Goal: Task Accomplishment & Management: Use online tool/utility

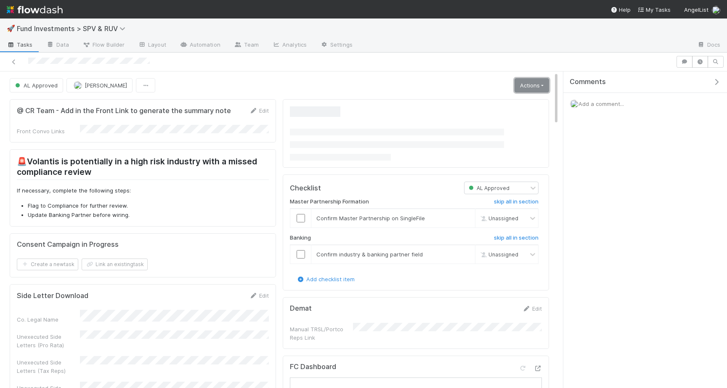
click at [536, 82] on link "Actions" at bounding box center [532, 85] width 34 height 14
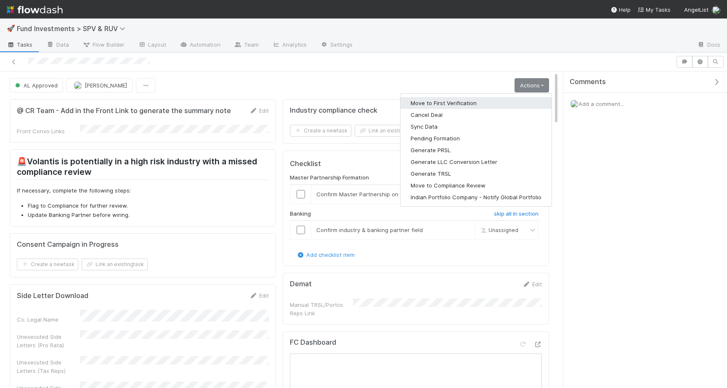
click at [501, 105] on button "Move to First Verification" at bounding box center [476, 103] width 151 height 12
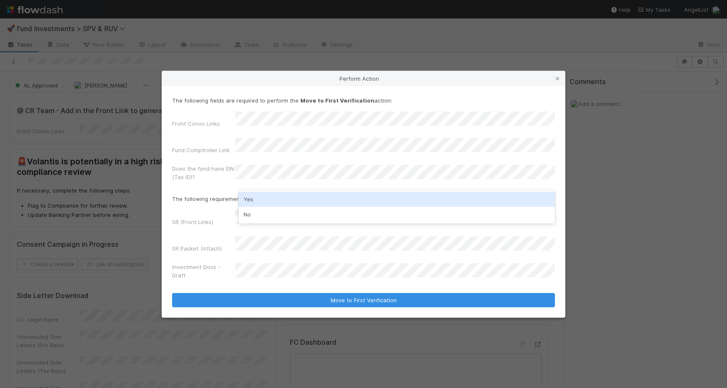
click at [253, 202] on div "Yes" at bounding box center [397, 199] width 316 height 15
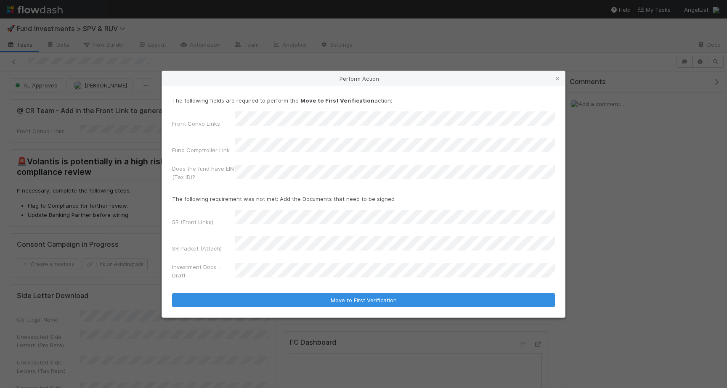
click at [198, 161] on div "Front Convo Links Fund Comptroller Link Does the fund have EIN (Tax ID)?" at bounding box center [363, 147] width 383 height 73
click at [244, 123] on div "The following fields are required to perform the Move to First Verification act…" at bounding box center [363, 140] width 383 height 88
click at [210, 169] on label"] "Does the fund have EIN (Tax ID)?" at bounding box center [203, 173] width 63 height 17
click at [179, 247] on div "SR Packet (Attach)" at bounding box center [203, 250] width 63 height 12
click at [210, 251] on div "SR (Front Links) SR Packet (Attach) Investment Docs - Draft" at bounding box center [363, 246] width 383 height 73
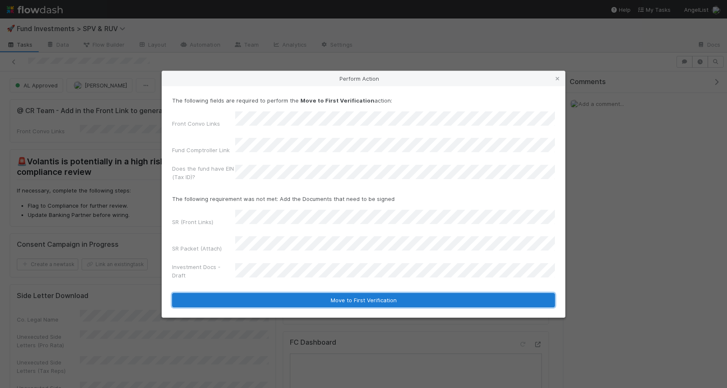
click at [281, 293] on button "Move to First Verification" at bounding box center [363, 300] width 383 height 14
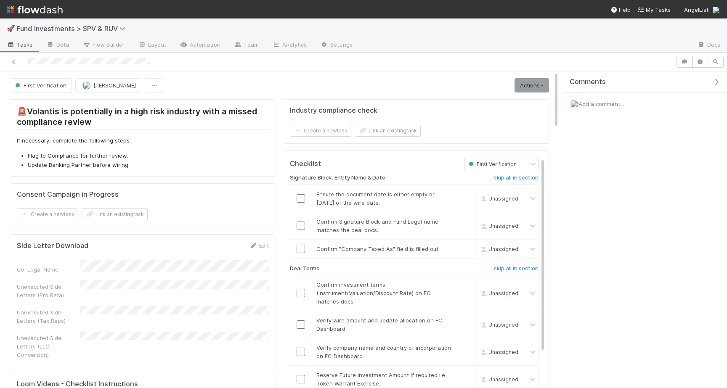
click at [542, 82] on link "Actions" at bounding box center [532, 85] width 34 height 14
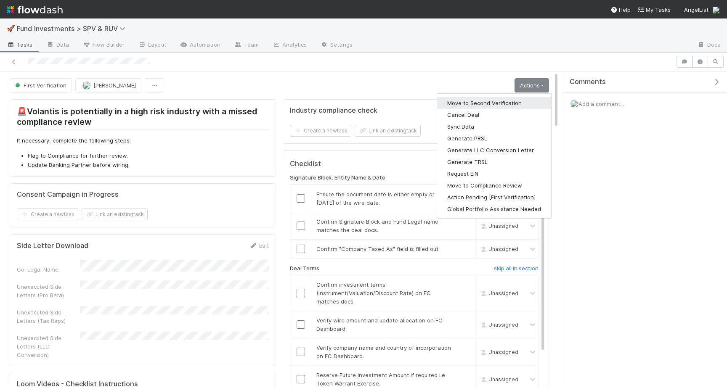
click at [538, 99] on button "Move to Second Verification" at bounding box center [494, 103] width 114 height 12
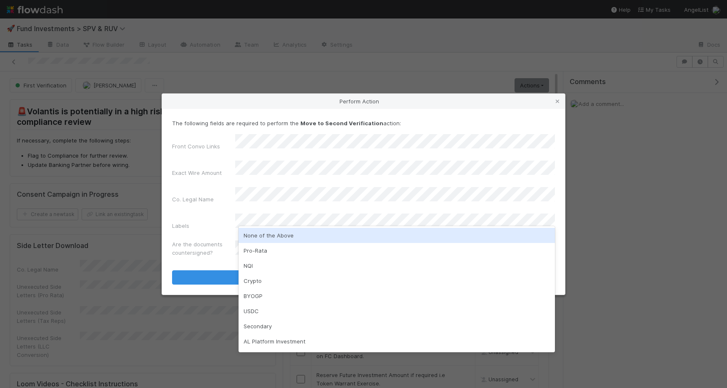
click at [253, 232] on div "None of the Above" at bounding box center [397, 235] width 316 height 15
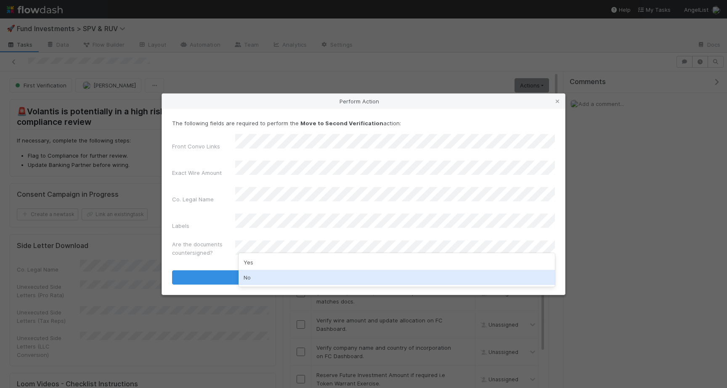
click at [253, 274] on div "No" at bounding box center [397, 277] width 316 height 15
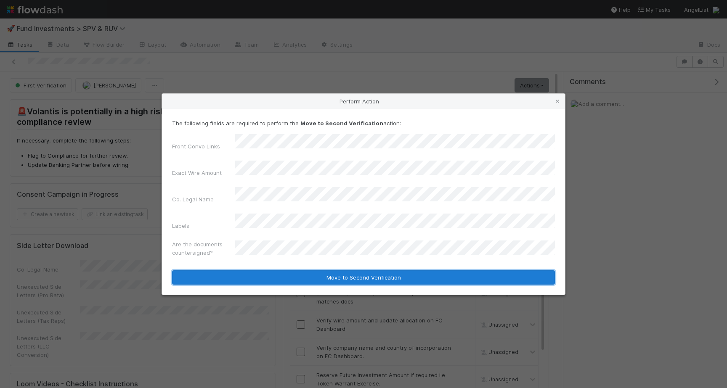
click at [258, 271] on button "Move to Second Verification" at bounding box center [363, 278] width 383 height 14
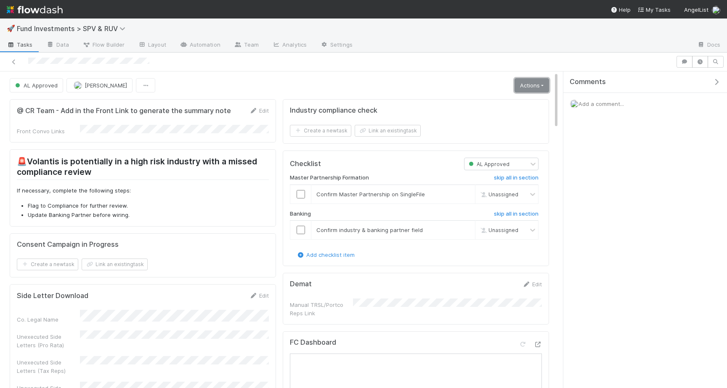
click at [523, 88] on link "Actions" at bounding box center [532, 85] width 34 height 14
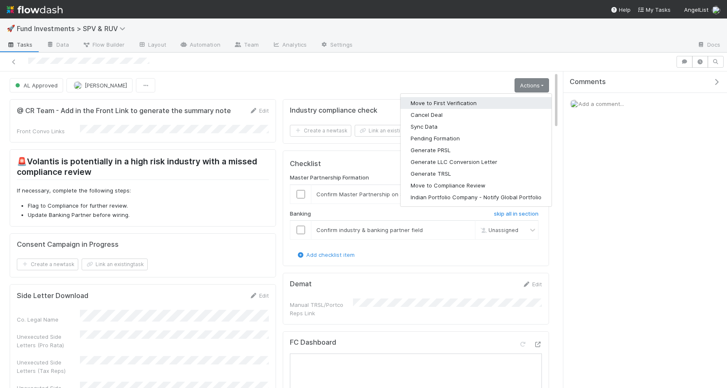
click at [474, 98] on button "Move to First Verification" at bounding box center [476, 103] width 151 height 12
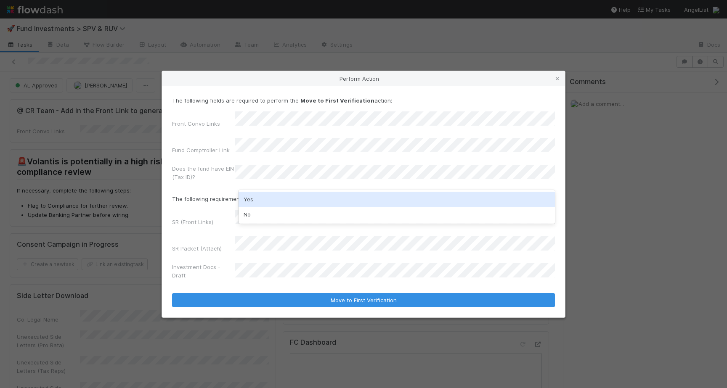
click at [258, 201] on div "Yes" at bounding box center [397, 199] width 316 height 15
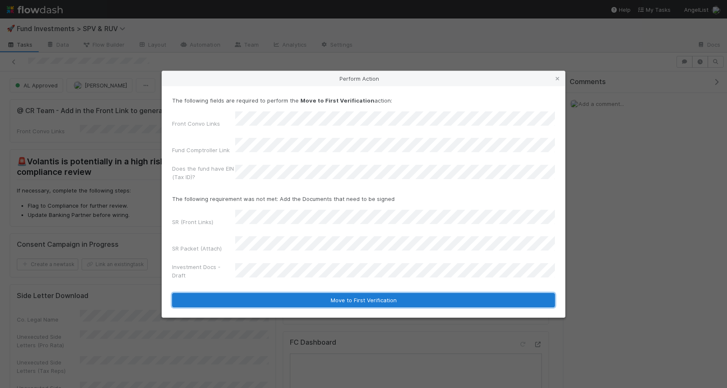
click at [268, 293] on button "Move to First Verification" at bounding box center [363, 300] width 383 height 14
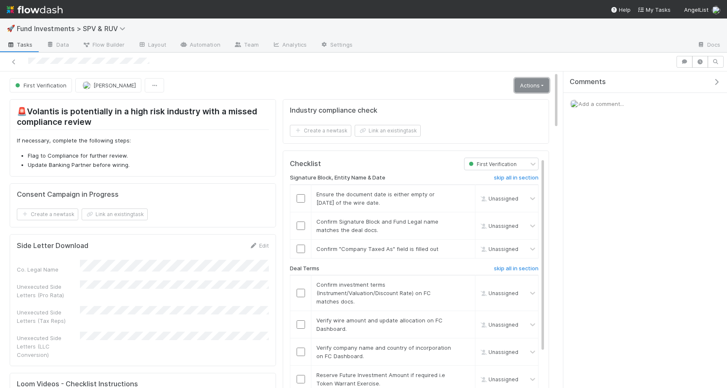
click at [538, 85] on link "Actions" at bounding box center [532, 85] width 34 height 14
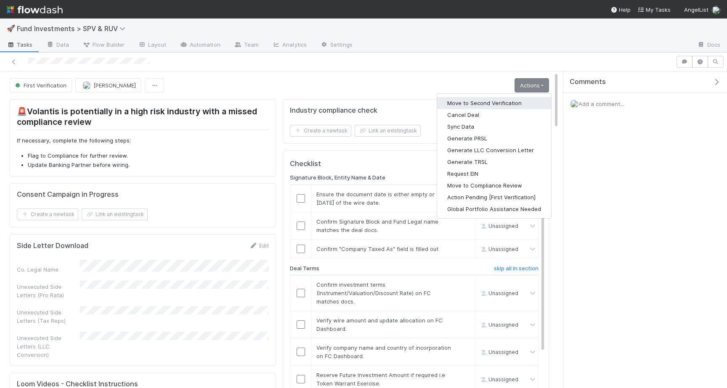
click at [512, 101] on button "Move to Second Verification" at bounding box center [494, 103] width 114 height 12
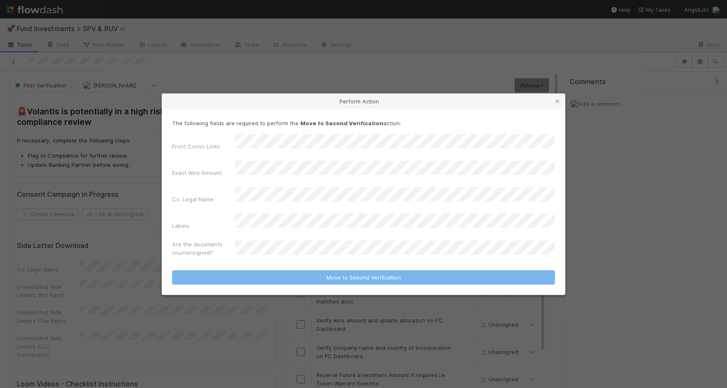
click at [286, 180] on div "Exact Wire Amount" at bounding box center [363, 171] width 383 height 20
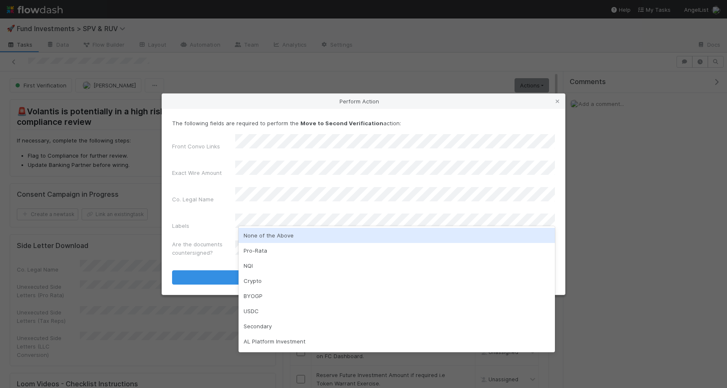
click at [265, 231] on div "None of the Above" at bounding box center [397, 235] width 316 height 15
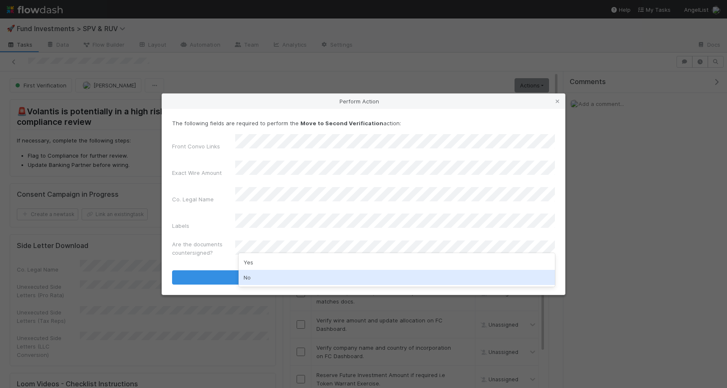
click at [268, 272] on div "No" at bounding box center [397, 277] width 316 height 15
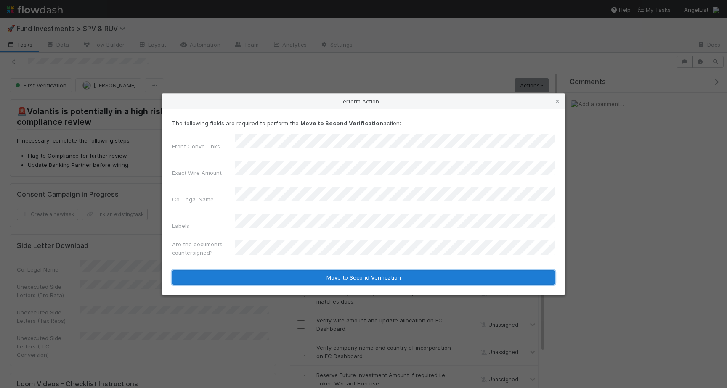
click at [249, 271] on button "Move to Second Verification" at bounding box center [363, 278] width 383 height 14
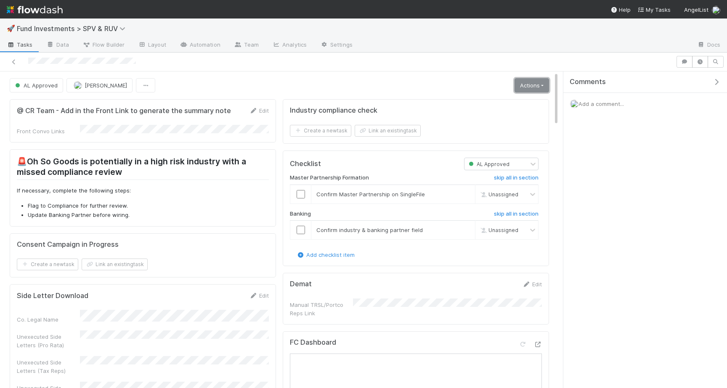
click at [543, 88] on link "Actions" at bounding box center [532, 85] width 34 height 14
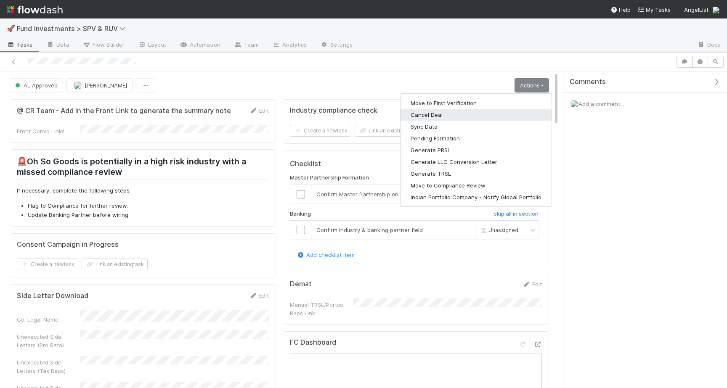
click at [511, 110] on button "Cancel Deal" at bounding box center [476, 115] width 151 height 12
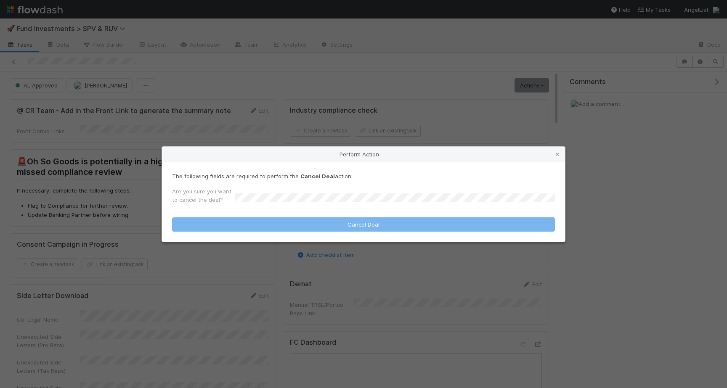
click at [480, 110] on div "Perform Action The following fields are required to perform the Cancel Deal act…" at bounding box center [363, 194] width 727 height 388
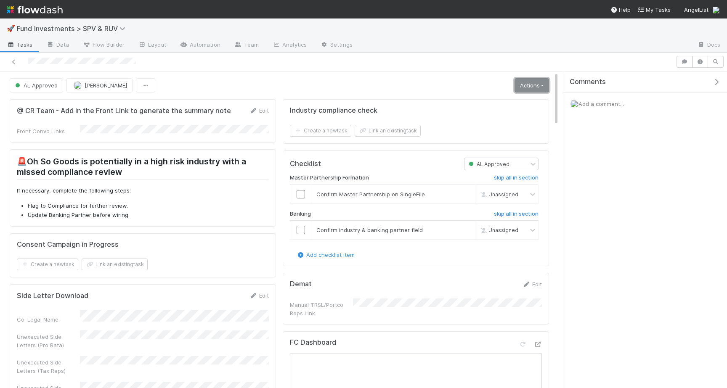
click at [518, 85] on link "Actions" at bounding box center [532, 85] width 34 height 14
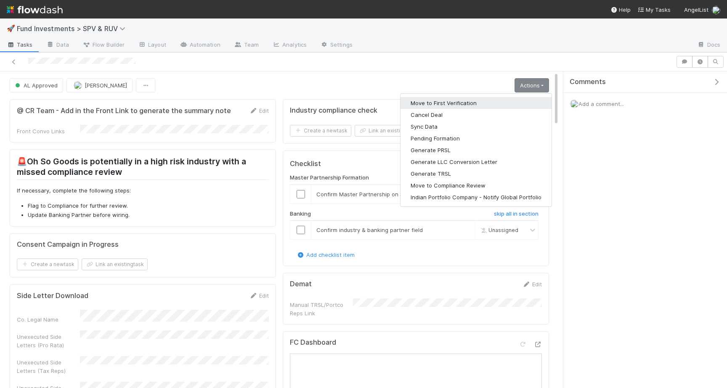
click at [501, 101] on button "Move to First Verification" at bounding box center [476, 103] width 151 height 12
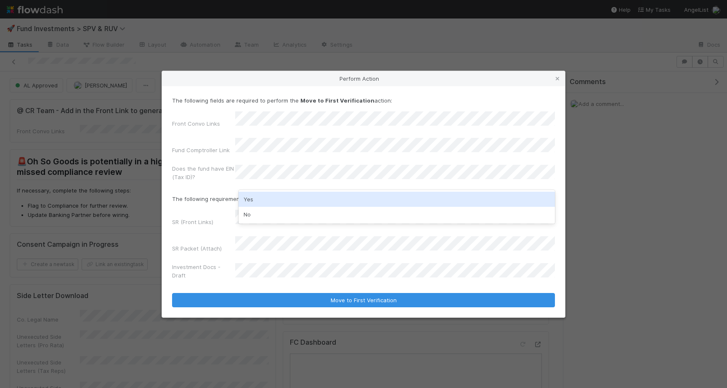
click at [266, 197] on div "Yes" at bounding box center [397, 199] width 316 height 15
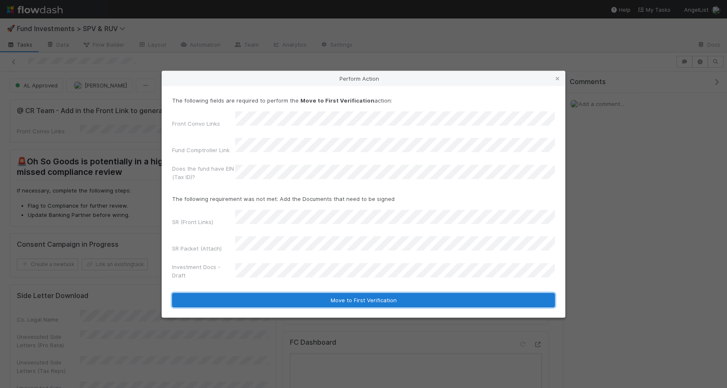
click at [264, 293] on button "Move to First Verification" at bounding box center [363, 300] width 383 height 14
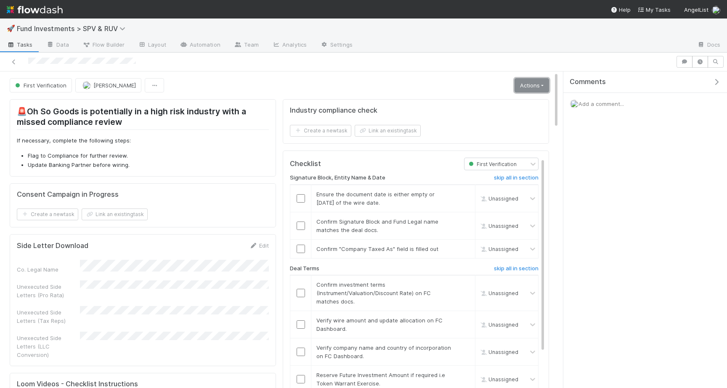
click at [528, 84] on link "Actions" at bounding box center [532, 85] width 34 height 14
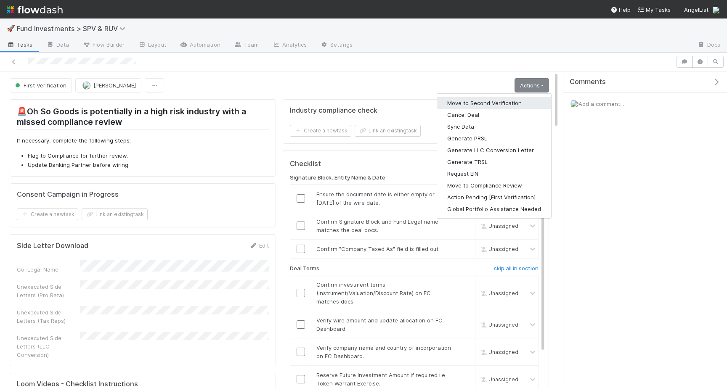
click at [496, 108] on button "Move to Second Verification" at bounding box center [494, 103] width 114 height 12
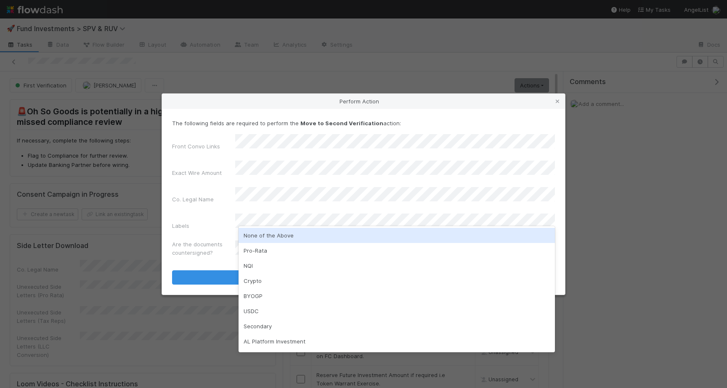
click at [250, 231] on div "None of the Above" at bounding box center [397, 235] width 316 height 15
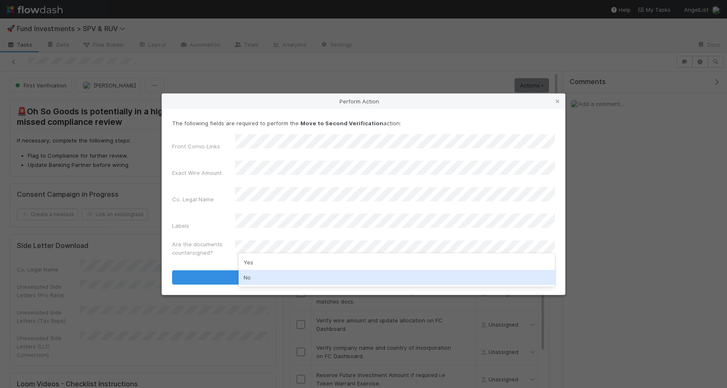
click at [252, 278] on div "No" at bounding box center [397, 277] width 316 height 15
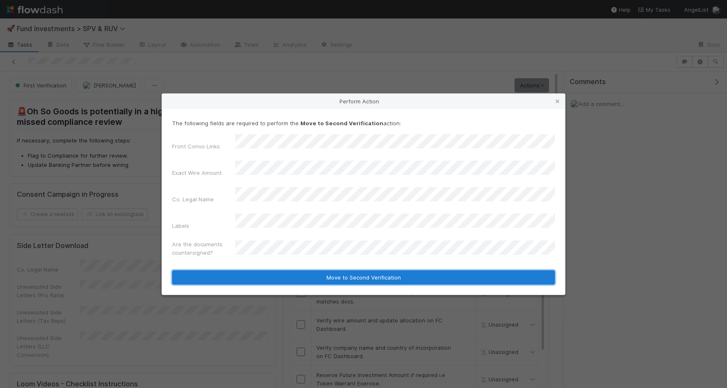
click at [274, 271] on button "Move to Second Verification" at bounding box center [363, 278] width 383 height 14
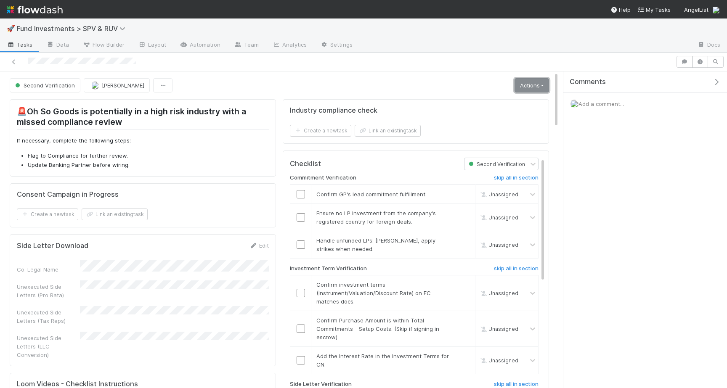
click at [537, 85] on link "Actions" at bounding box center [532, 85] width 34 height 14
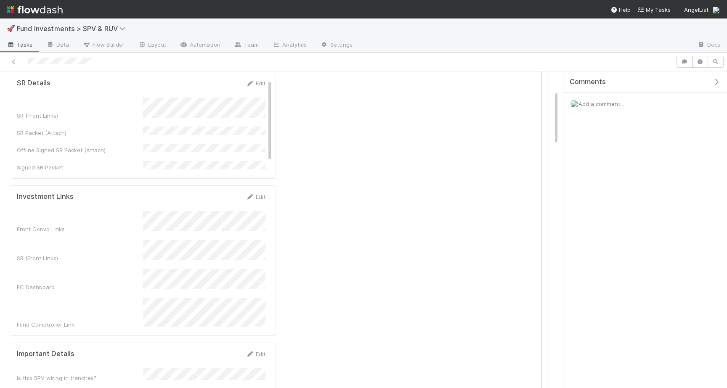
scroll to position [120, 0]
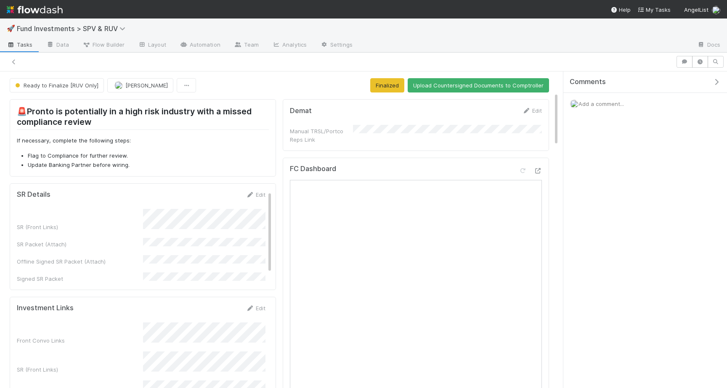
scroll to position [0, 0]
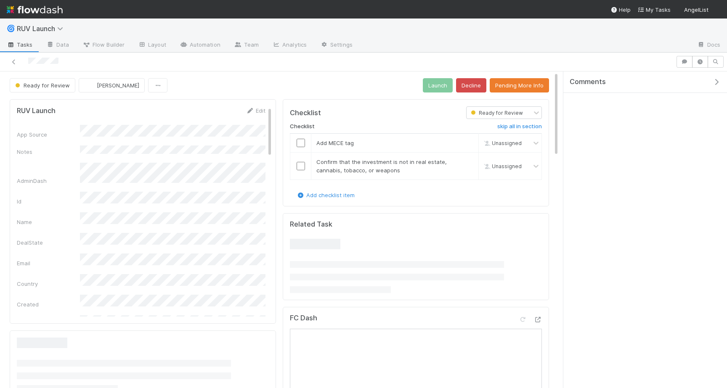
scroll to position [11, 0]
click at [502, 80] on button "Pending More Info" at bounding box center [519, 85] width 59 height 14
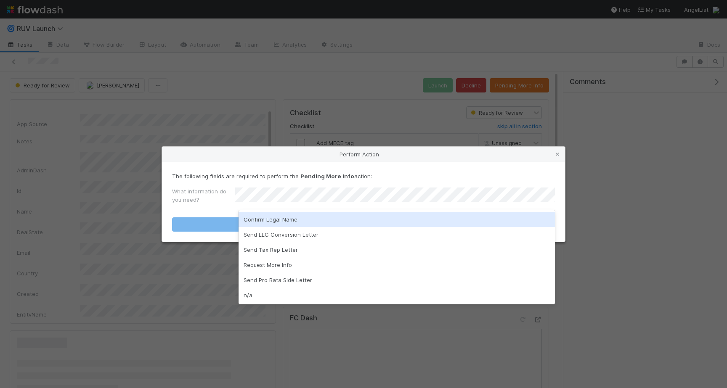
click at [336, 220] on div "Confirm Legal Name" at bounding box center [397, 219] width 316 height 15
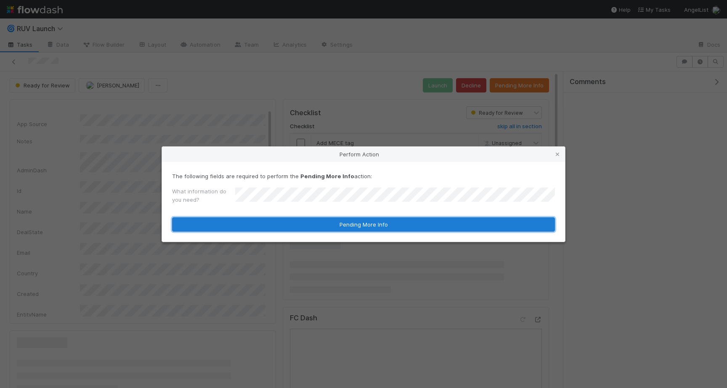
click at [336, 226] on button "Pending More Info" at bounding box center [363, 225] width 383 height 14
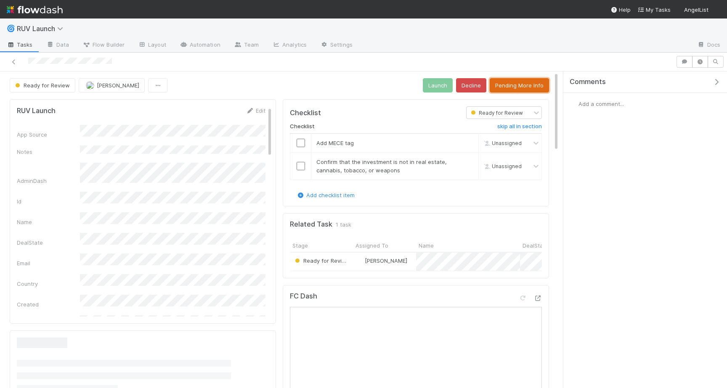
click at [531, 83] on button "Pending More Info" at bounding box center [519, 85] width 59 height 14
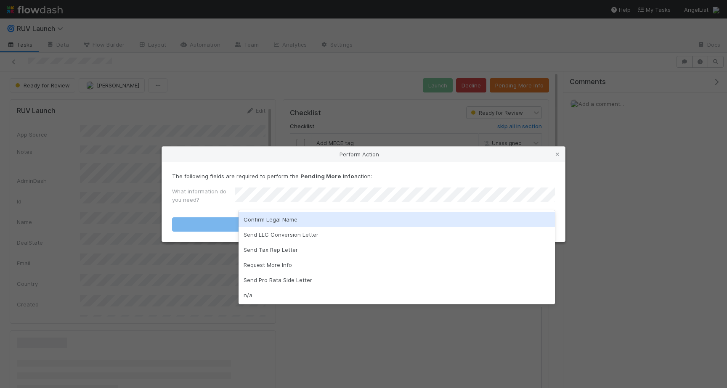
click at [333, 220] on div "Confirm Legal Name" at bounding box center [397, 219] width 316 height 15
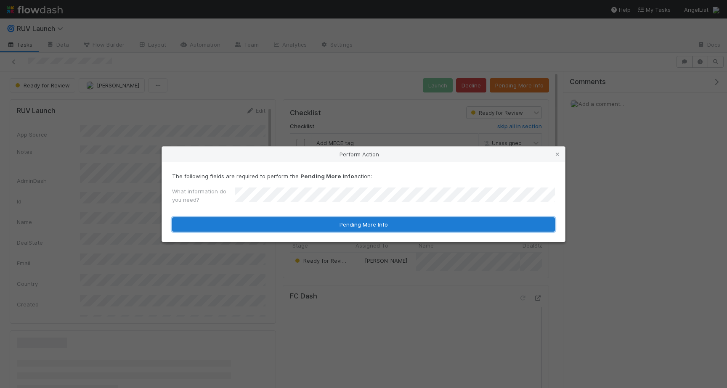
click at [332, 222] on button "Pending More Info" at bounding box center [363, 225] width 383 height 14
